Goal: Navigation & Orientation: Find specific page/section

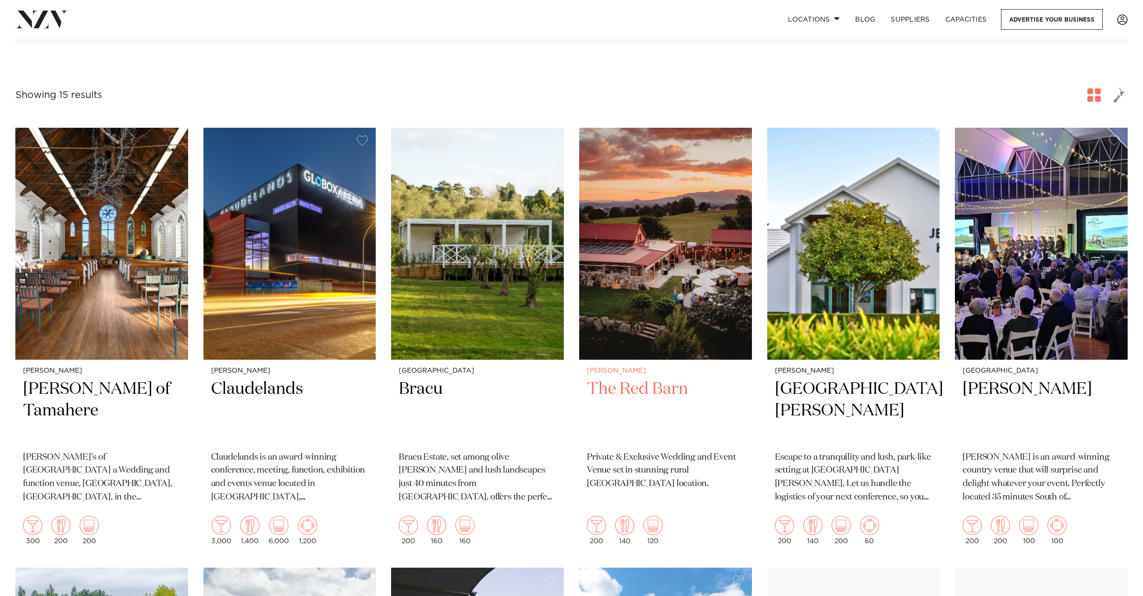
scroll to position [283, 0]
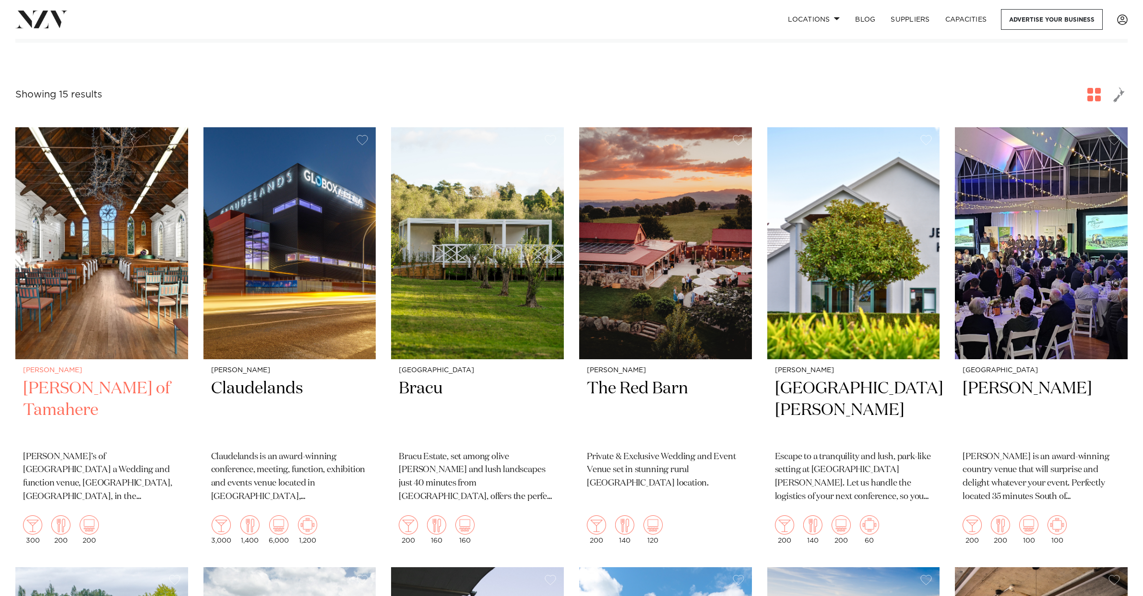
click at [110, 301] on img at bounding box center [101, 243] width 173 height 232
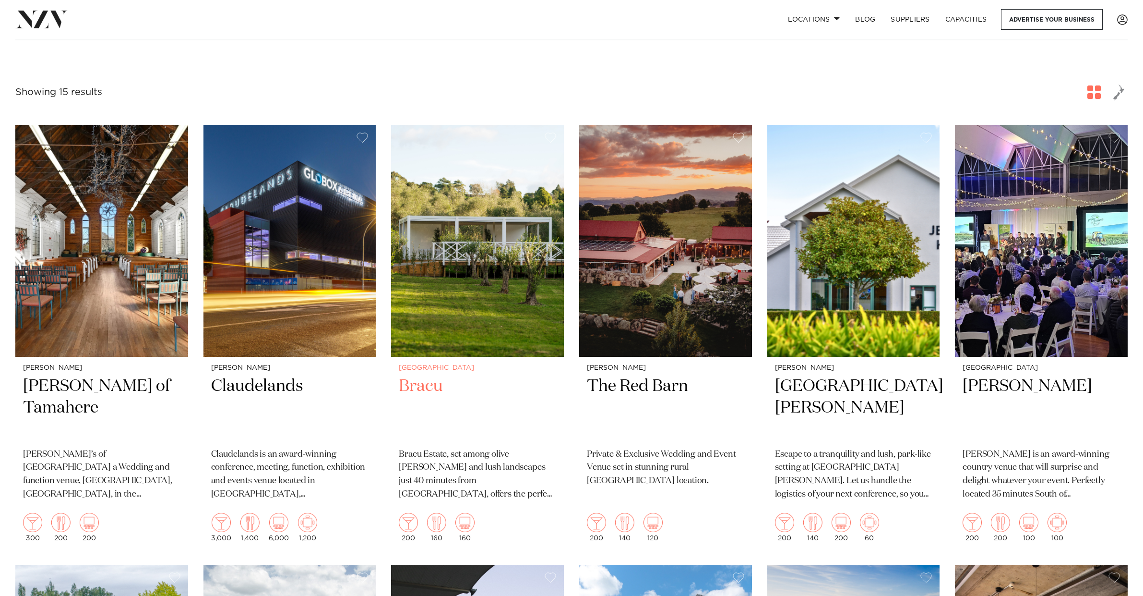
click at [516, 161] on img at bounding box center [477, 241] width 173 height 232
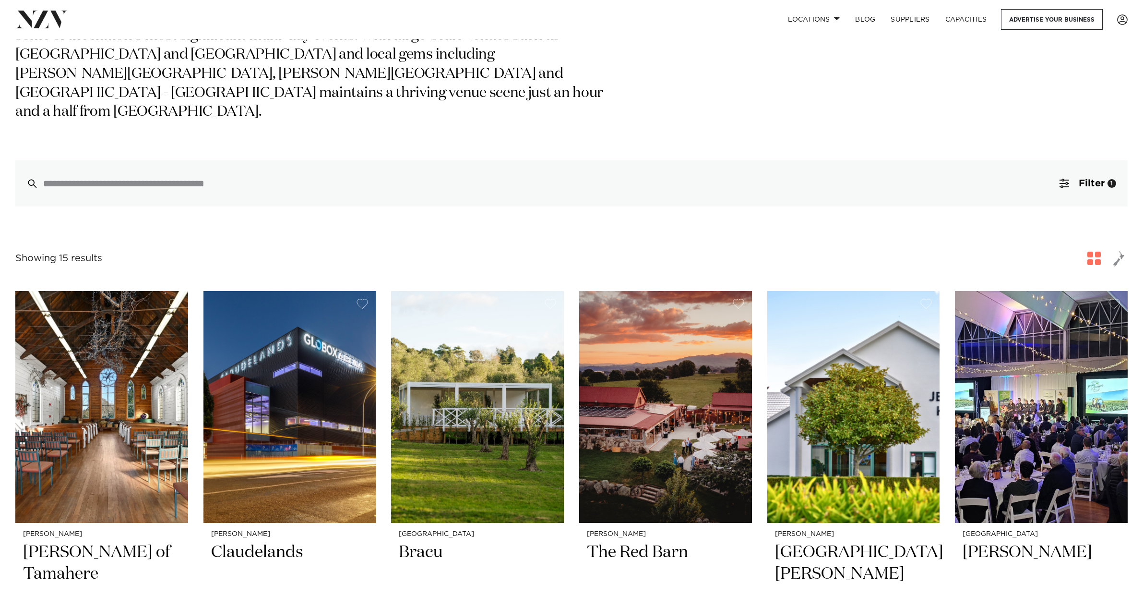
scroll to position [0, 0]
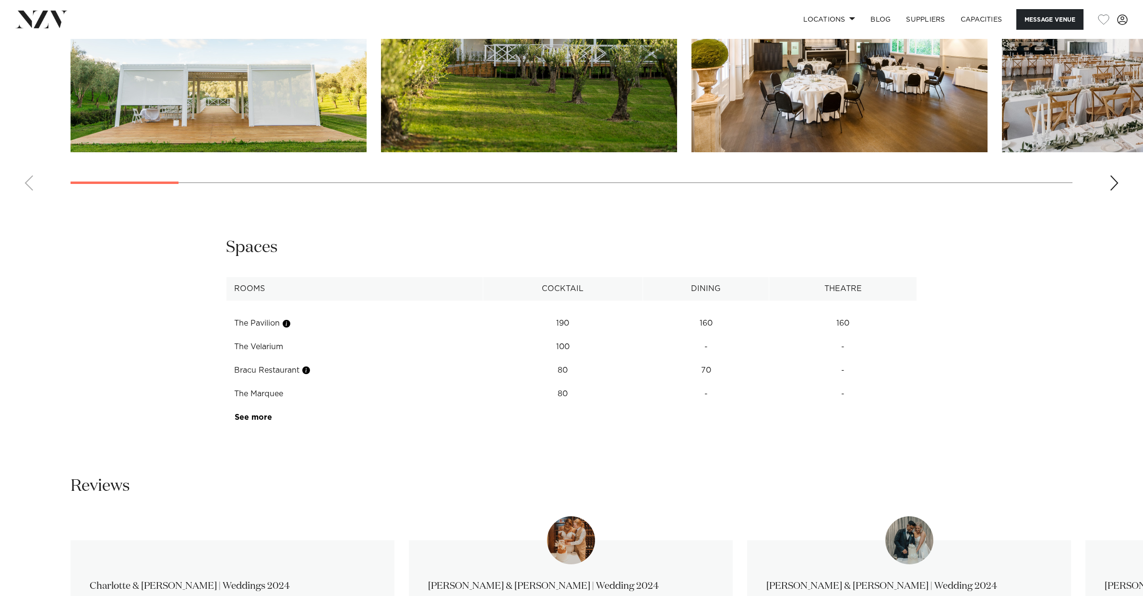
scroll to position [1337, 0]
